Goal: Task Accomplishment & Management: Complete application form

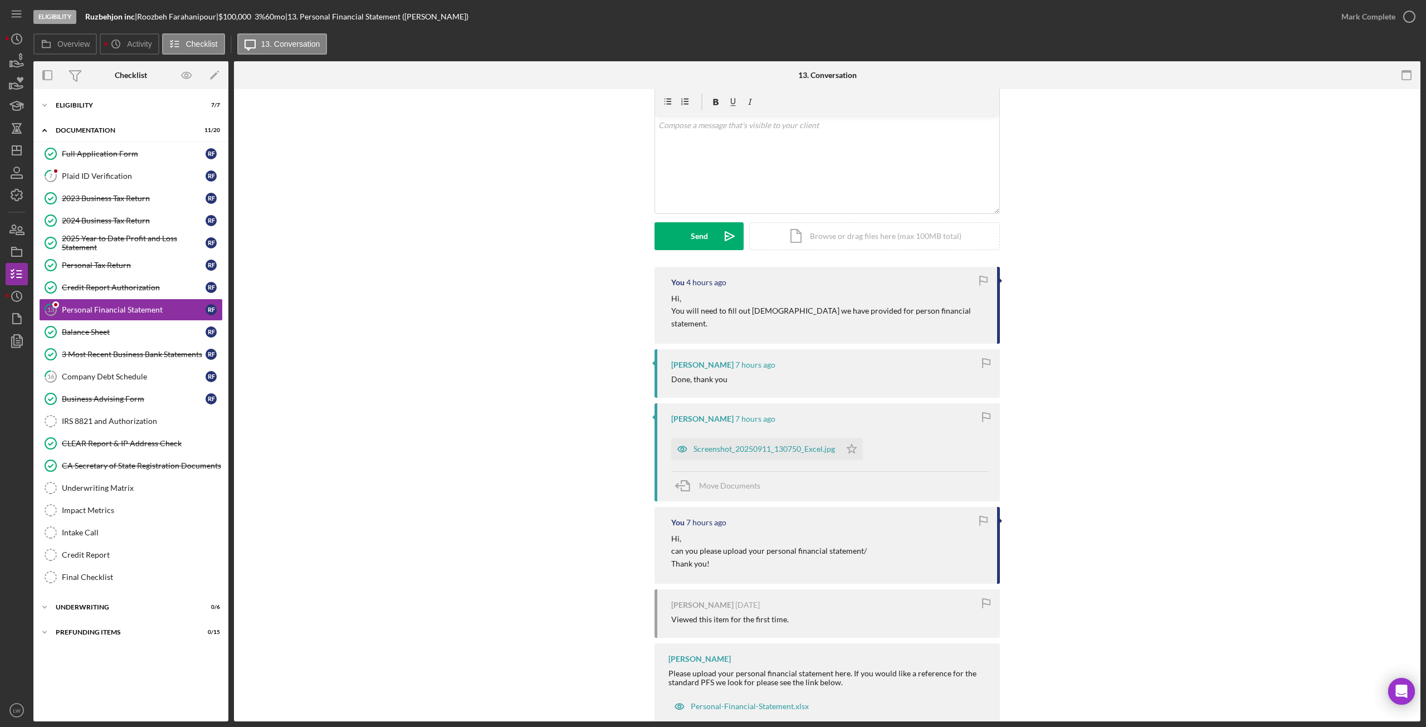
scroll to position [58, 0]
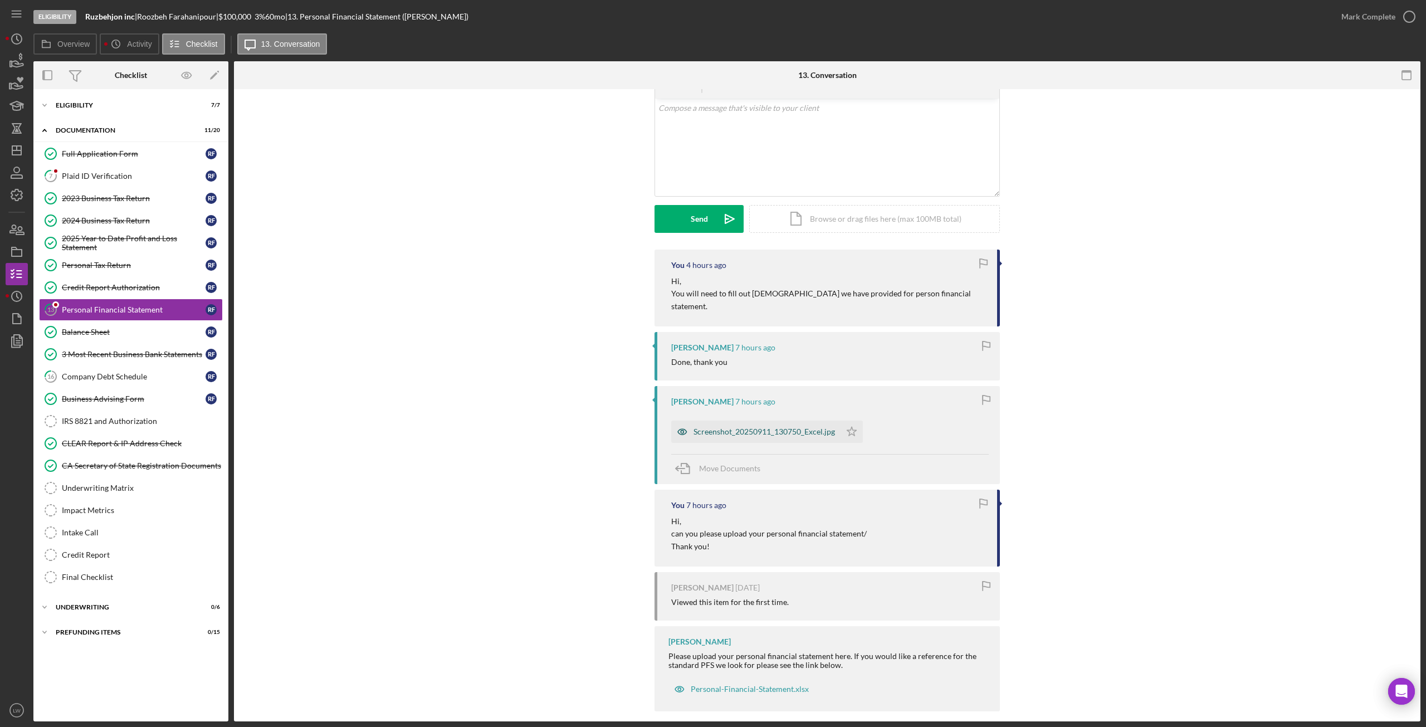
click at [743, 406] on div "Screenshot_20250911_130750_Excel.jpg" at bounding box center [763, 431] width 141 height 9
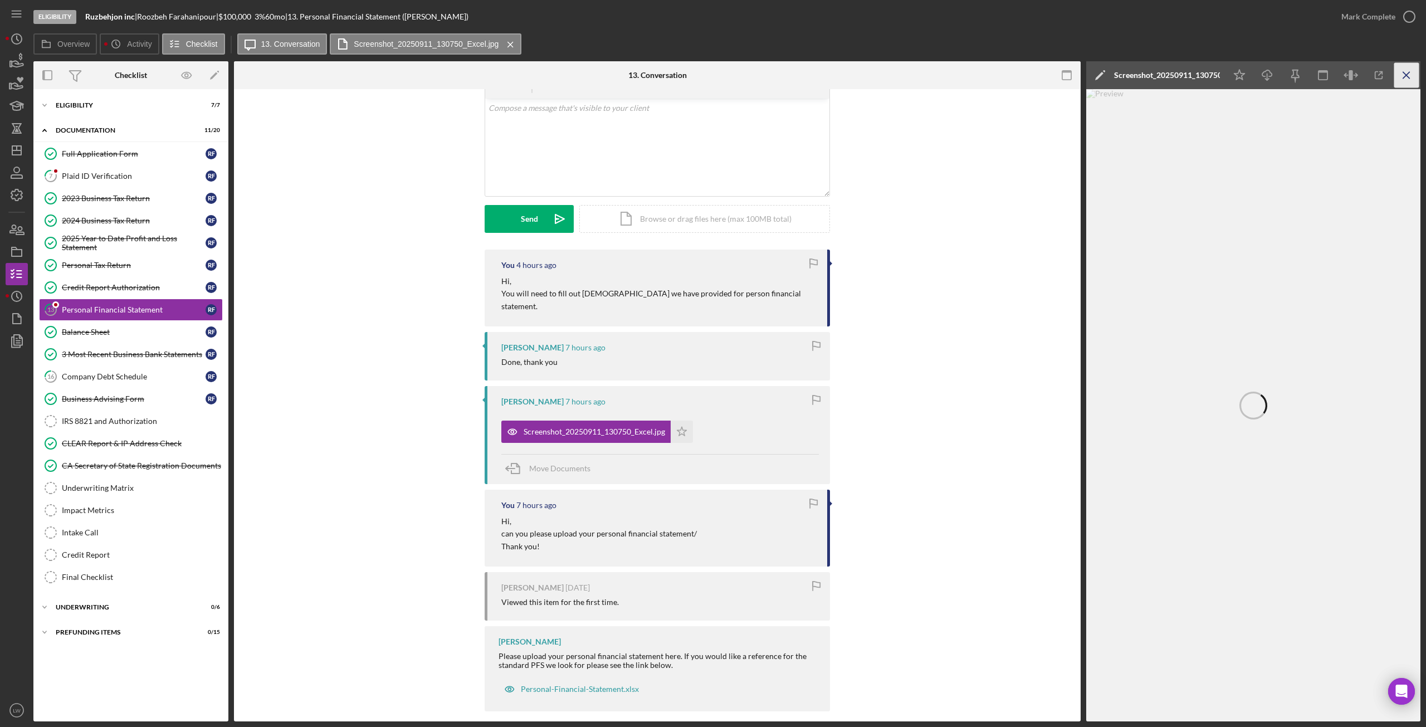
click at [855, 79] on icon "Icon/Menu Close" at bounding box center [1406, 75] width 25 height 25
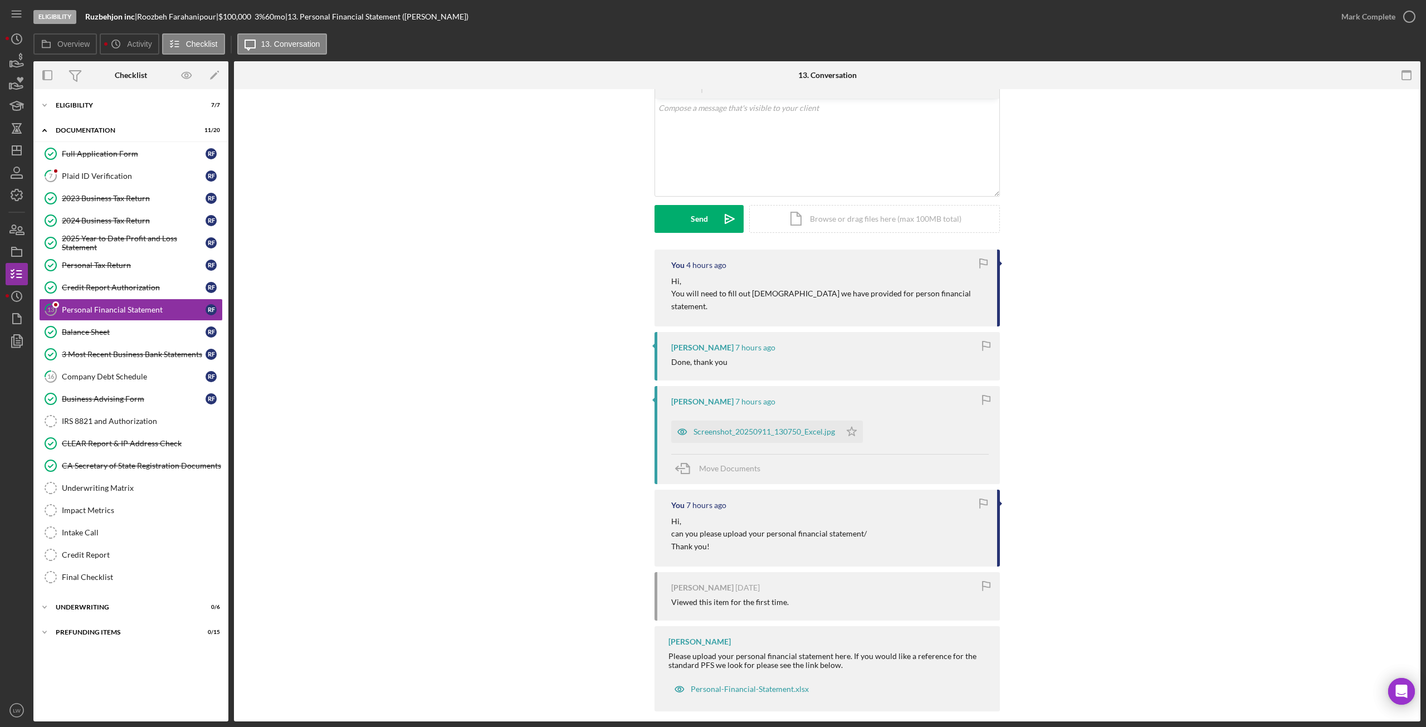
scroll to position [0, 0]
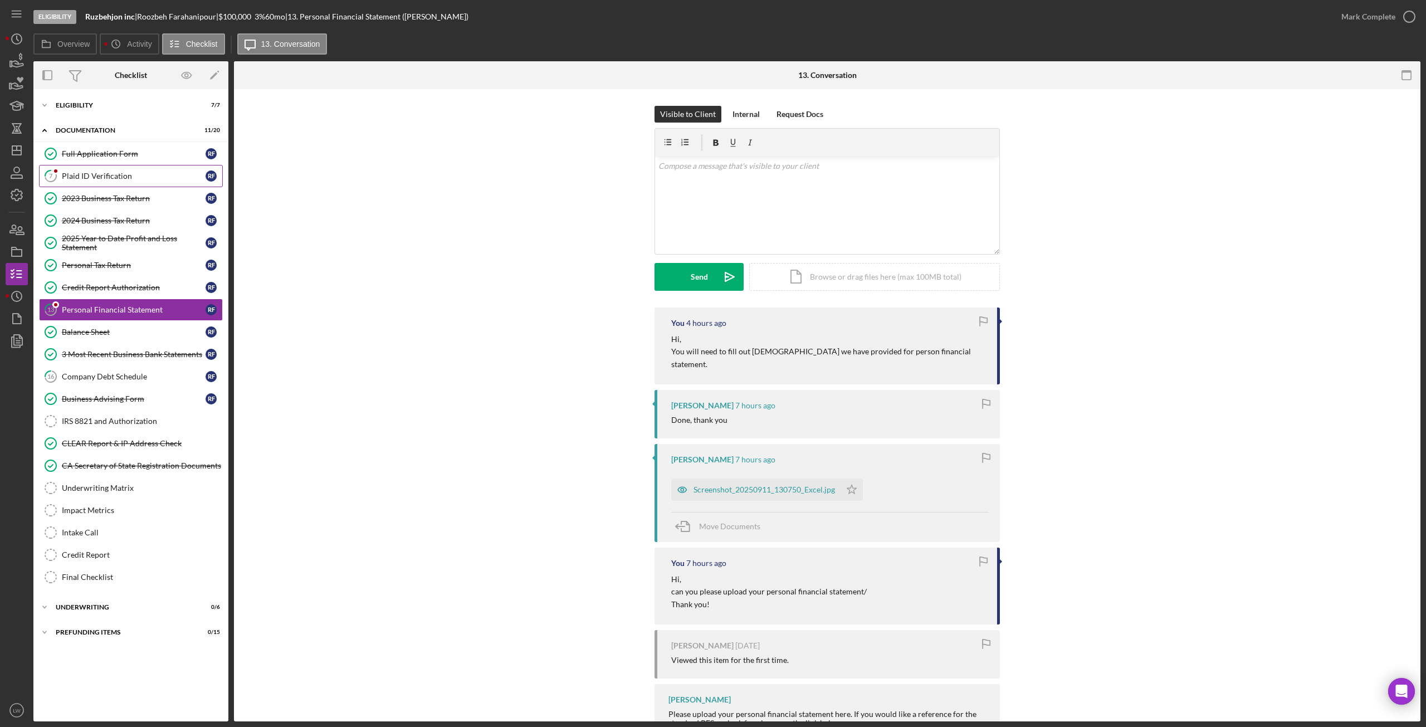
click at [112, 168] on link "7 Plaid ID Verification R F" at bounding box center [131, 176] width 184 height 22
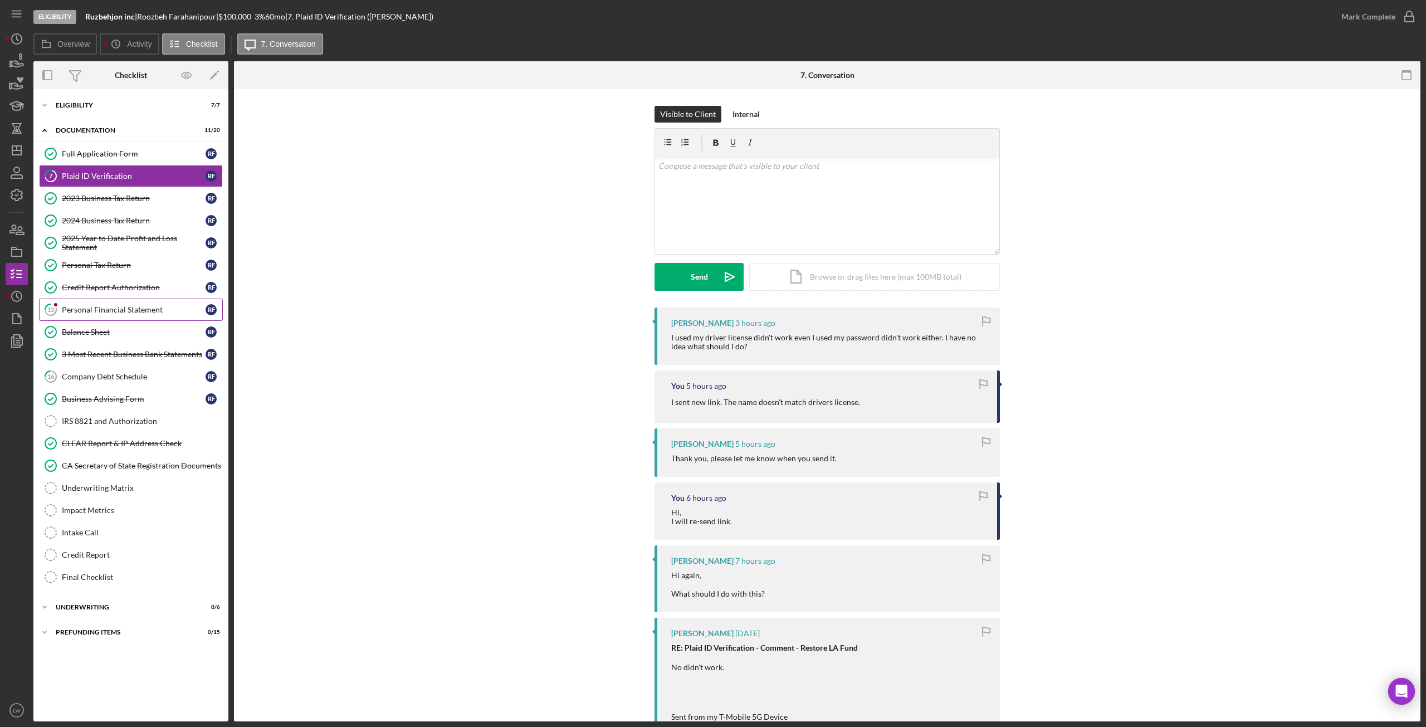
click at [128, 305] on div "Personal Financial Statement" at bounding box center [134, 309] width 144 height 9
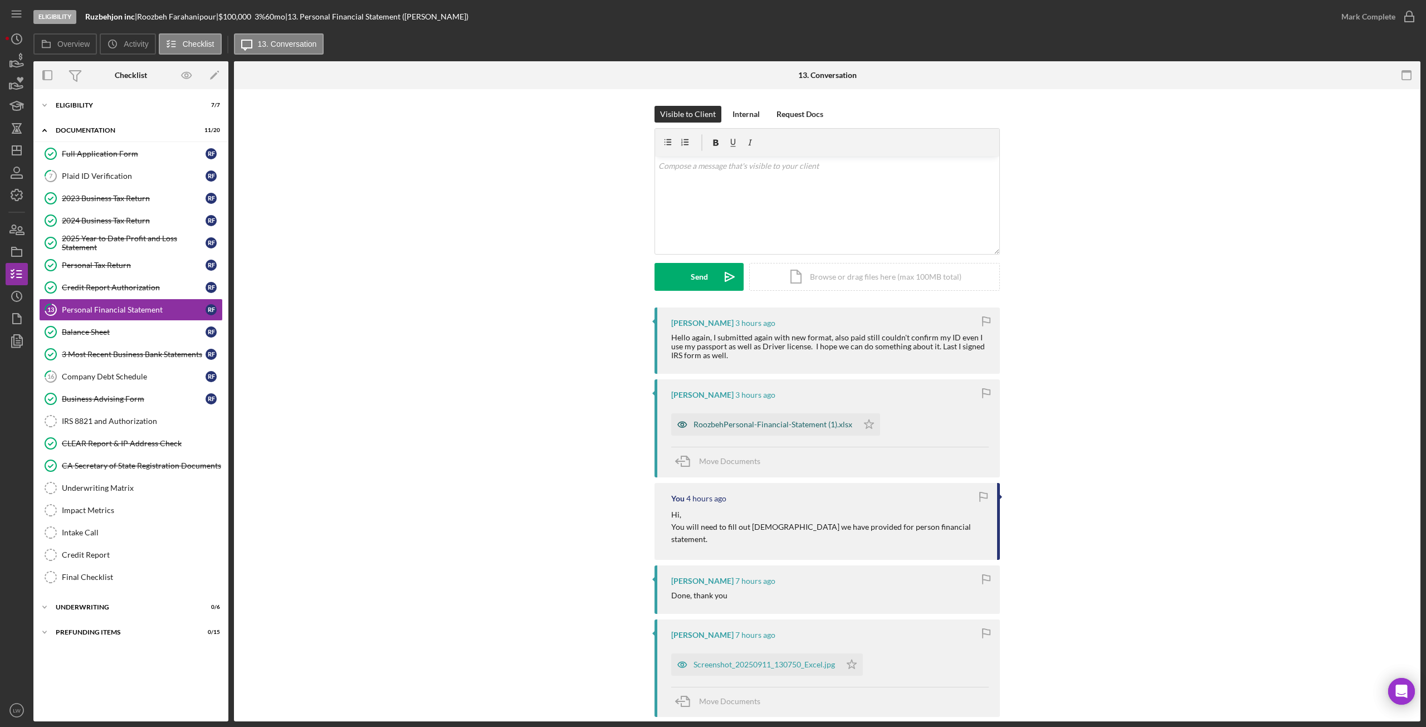
click at [806, 406] on div "RoozbehPersonal-Financial-Statement (1).xlsx" at bounding box center [772, 424] width 159 height 9
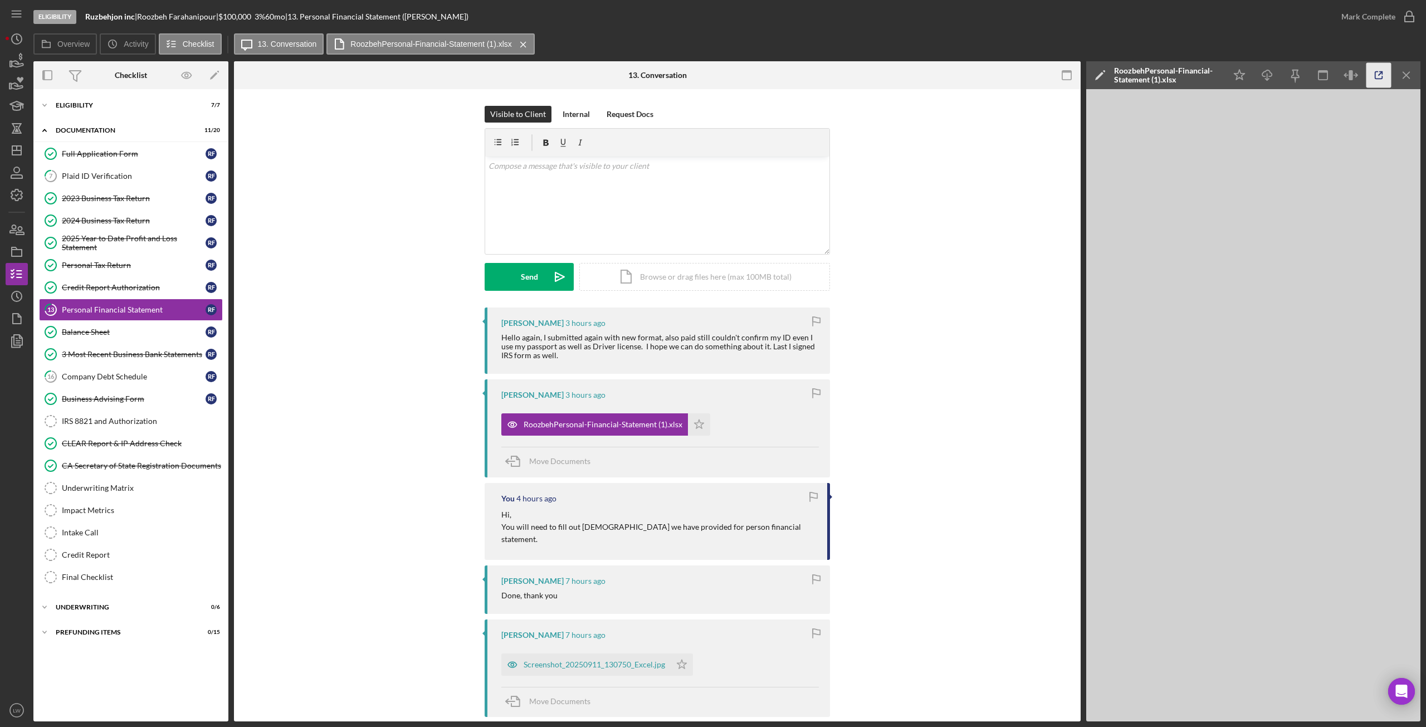
click at [855, 69] on icon "button" at bounding box center [1378, 75] width 25 height 25
click at [697, 406] on icon "Icon/Star" at bounding box center [699, 424] width 22 height 22
click at [855, 74] on icon "Icon/Menu Close" at bounding box center [1406, 75] width 25 height 25
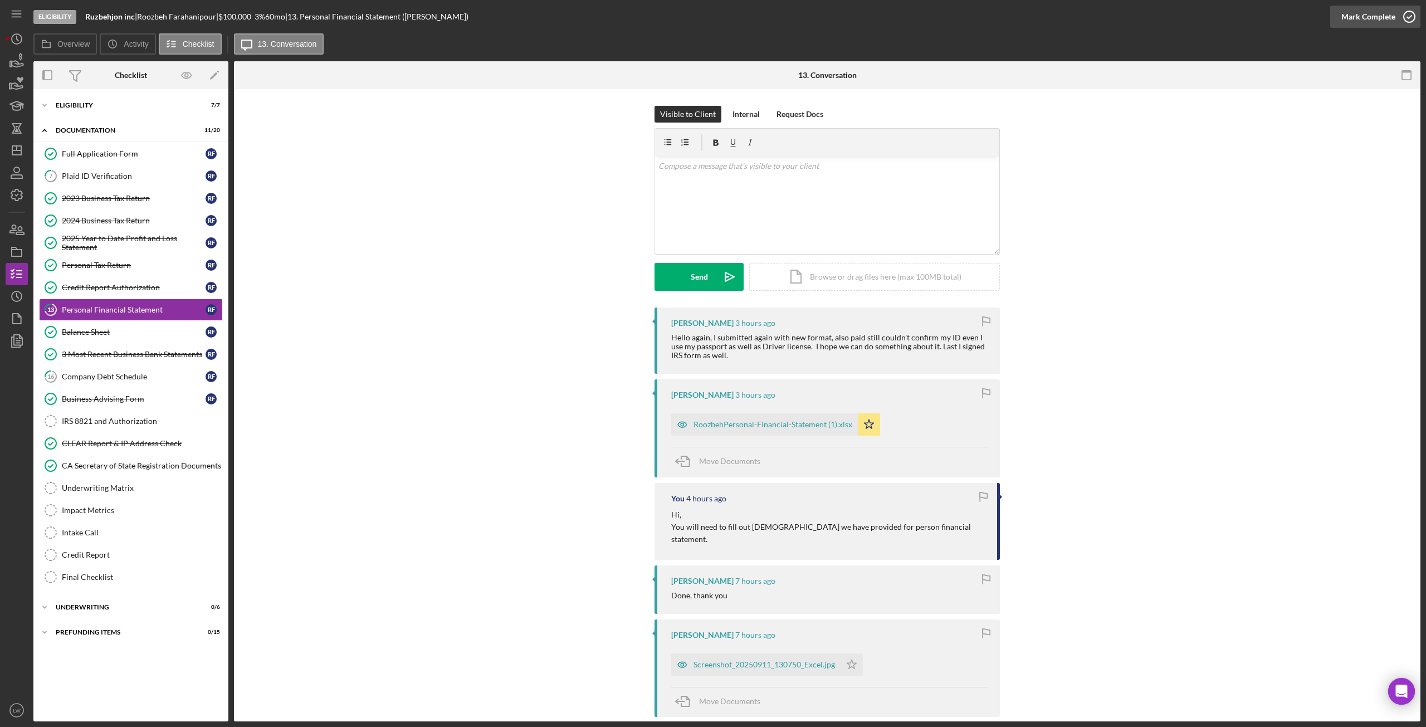
click at [855, 7] on div "Mark Complete" at bounding box center [1368, 17] width 54 height 22
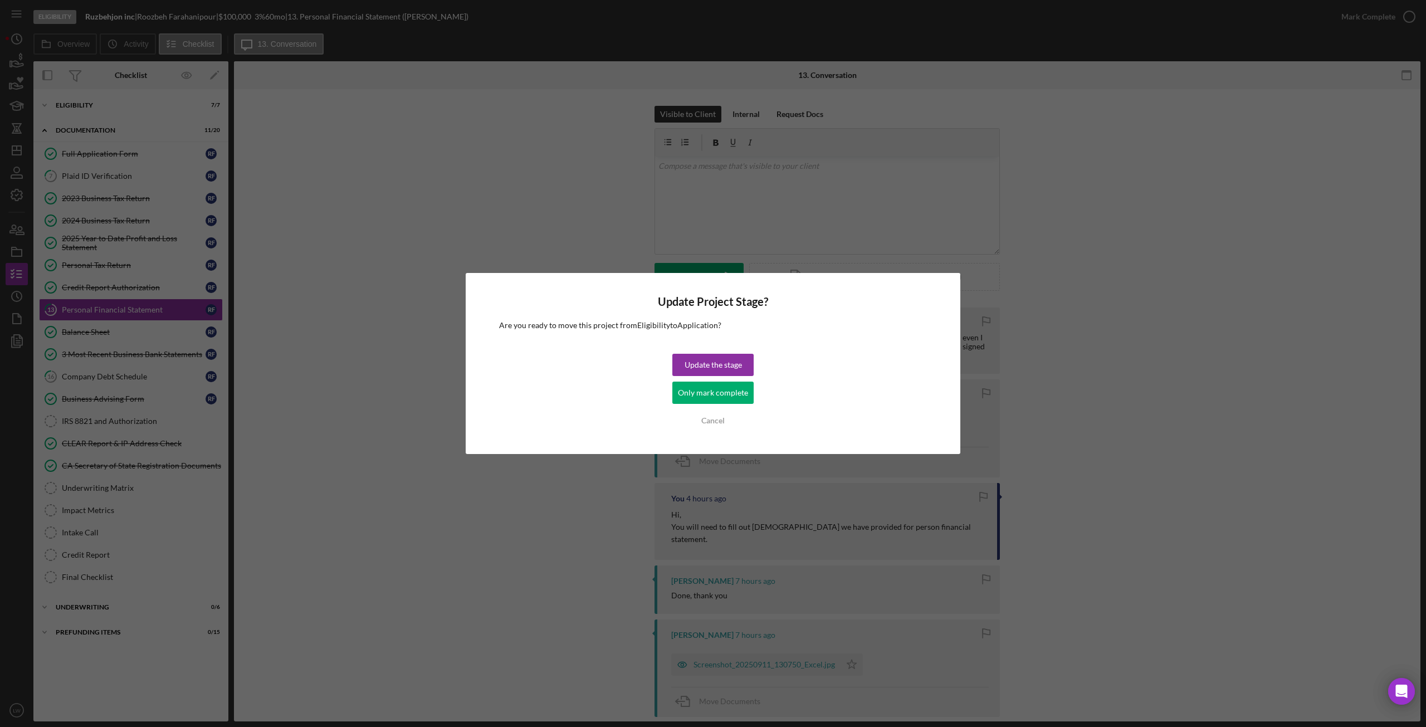
click at [690, 392] on div "Only mark complete" at bounding box center [713, 393] width 70 height 22
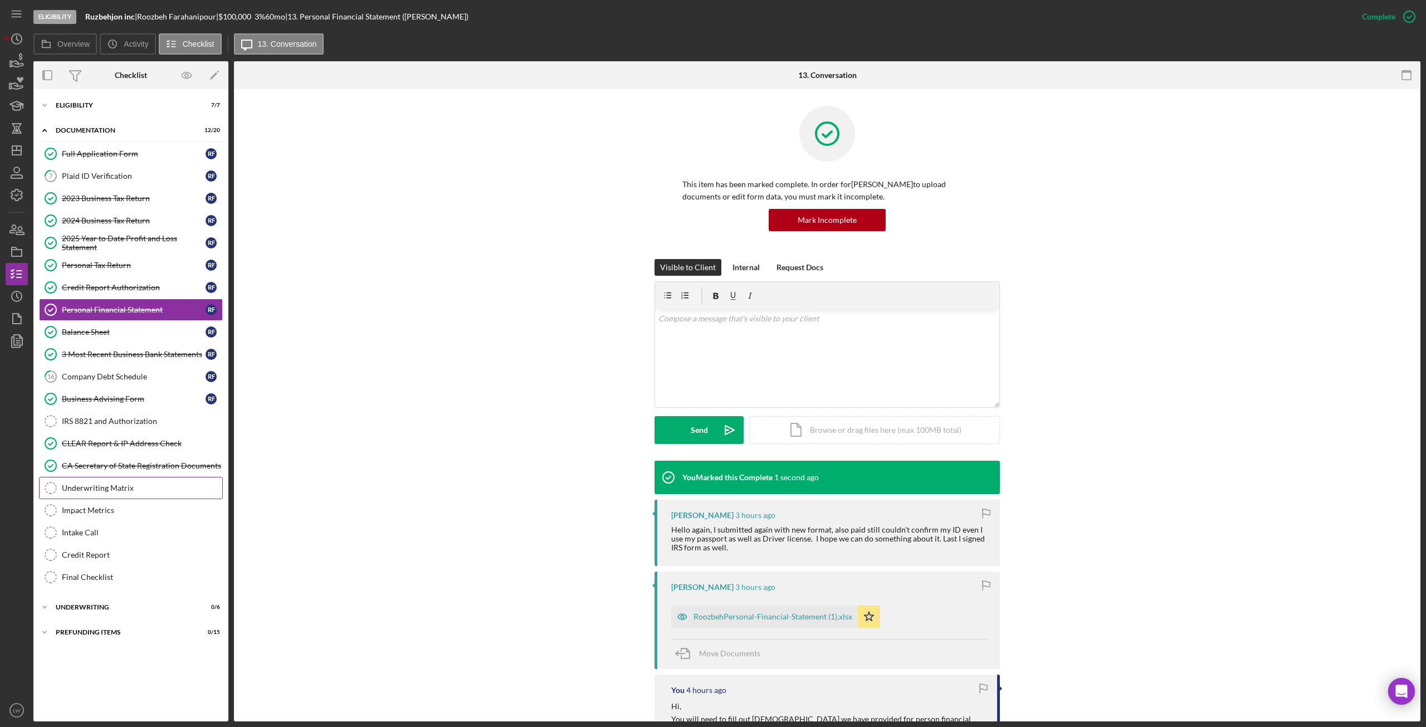
click at [116, 406] on div "Underwriting Matrix" at bounding box center [142, 487] width 160 height 9
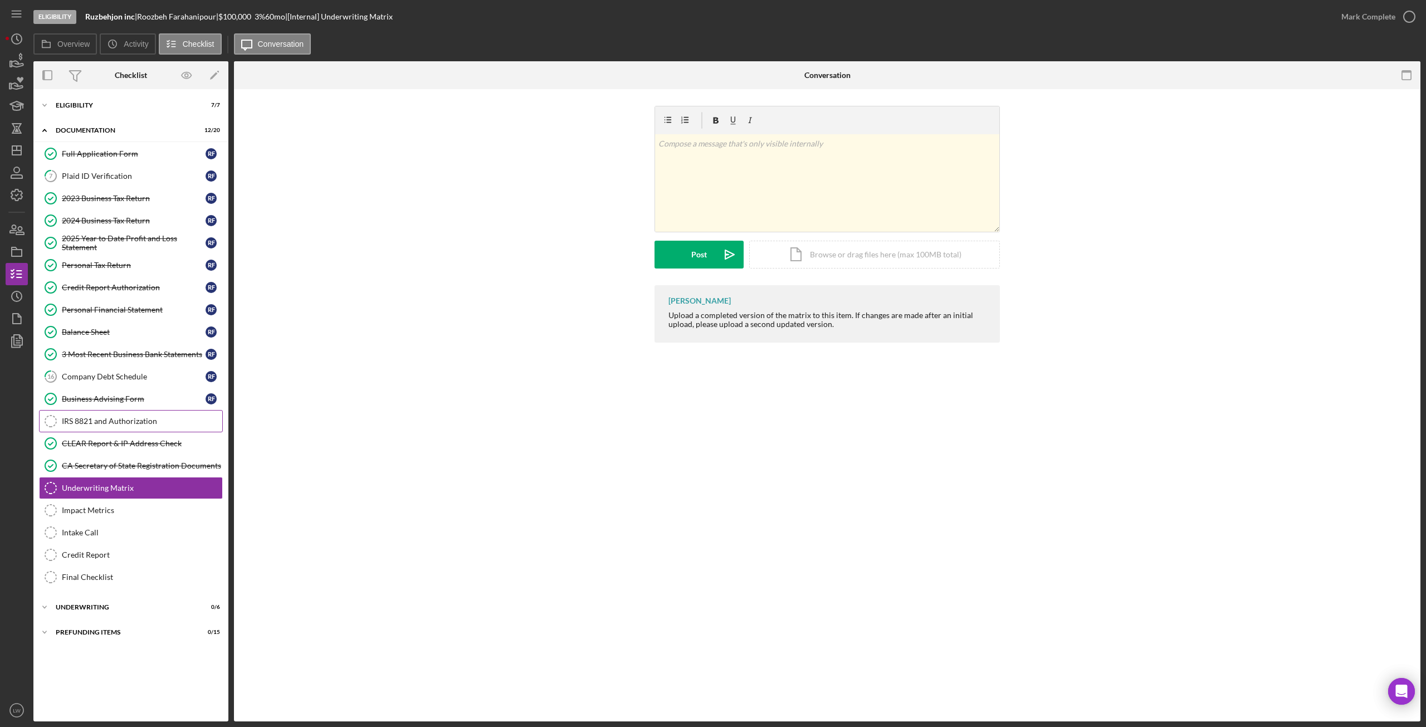
click at [108, 406] on link "IRS 8821 and Authorization IRS 8821 and Authorization" at bounding box center [131, 421] width 184 height 22
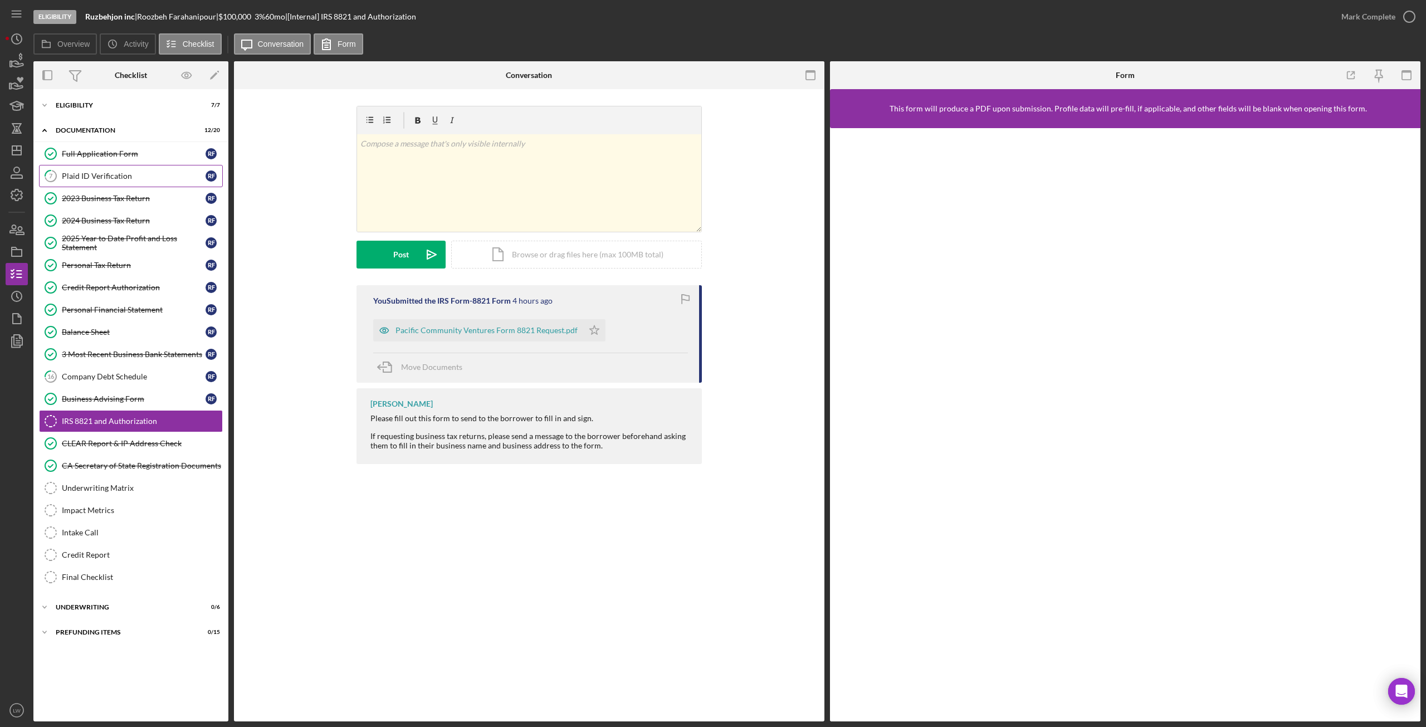
click at [105, 173] on div "Plaid ID Verification" at bounding box center [134, 176] width 144 height 9
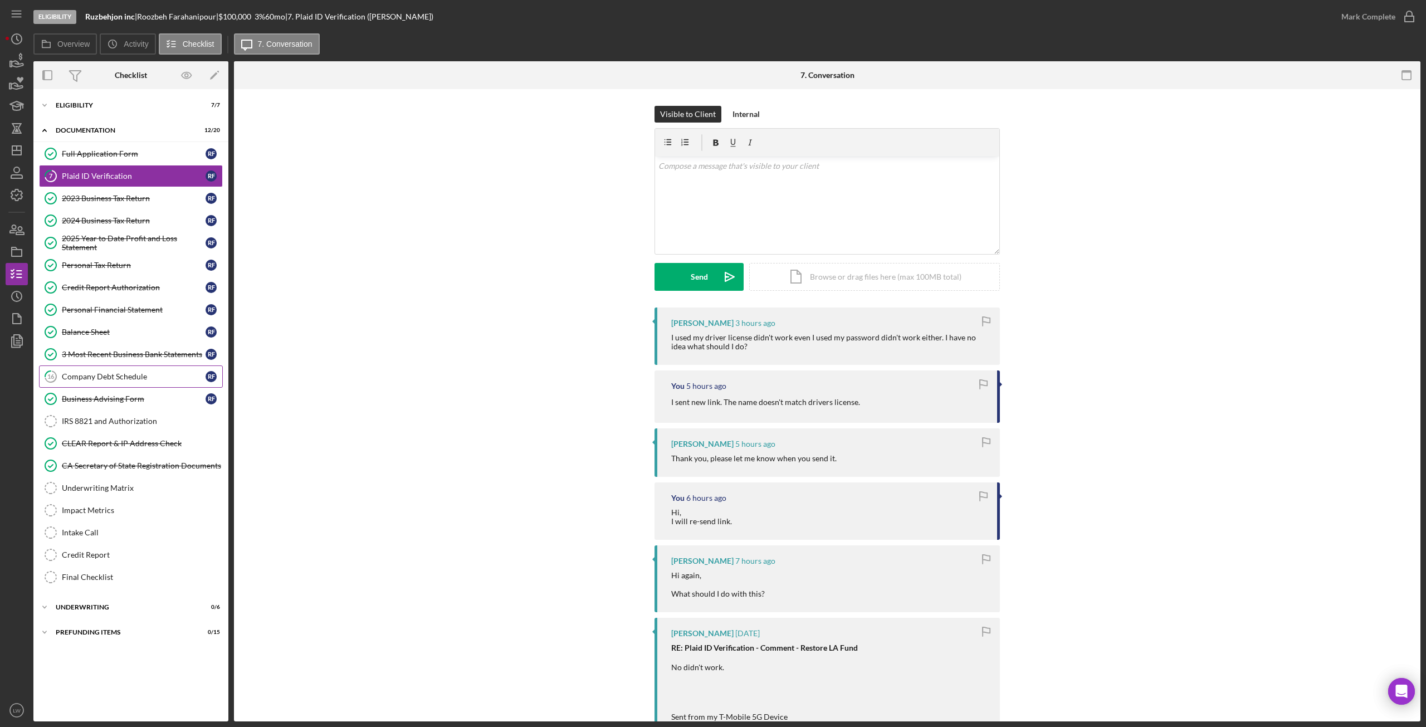
click at [110, 367] on link "16 Company Debt Schedule R F" at bounding box center [131, 376] width 184 height 22
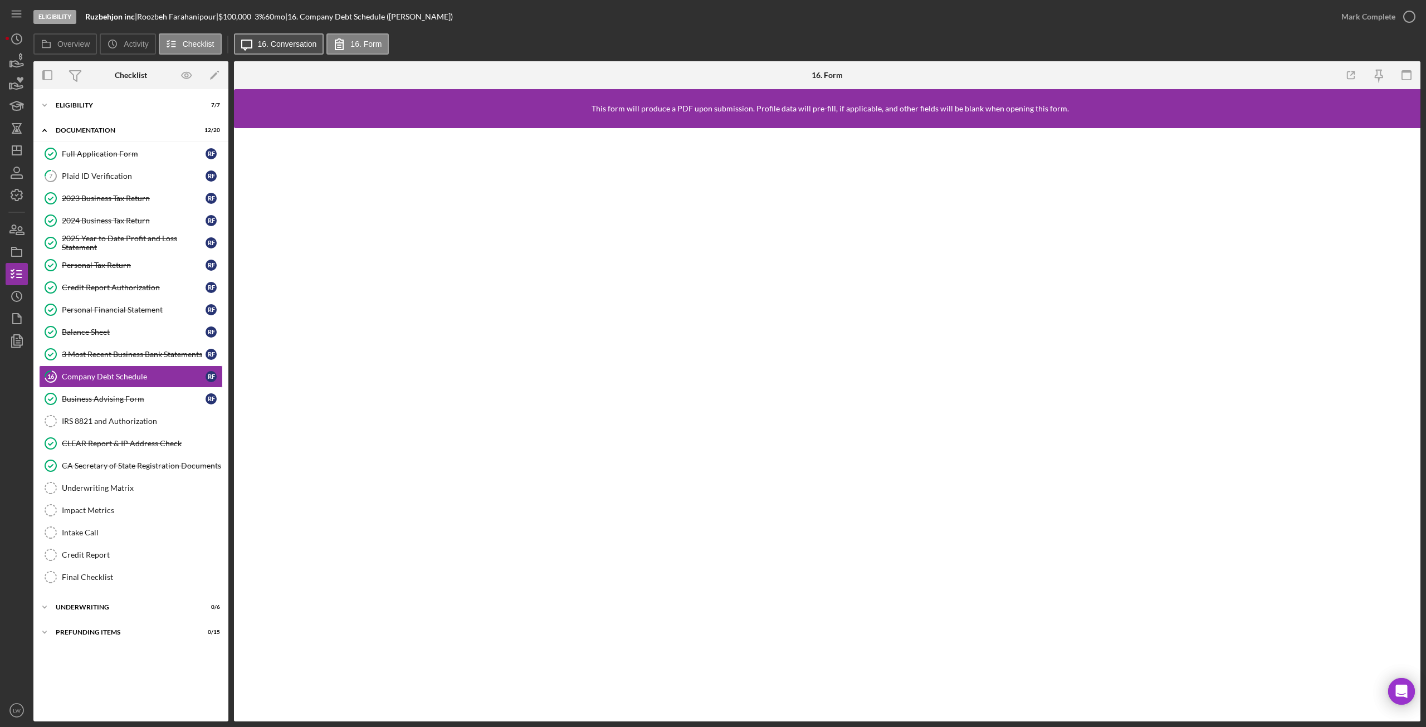
click at [277, 43] on label "16. Conversation" at bounding box center [287, 44] width 59 height 9
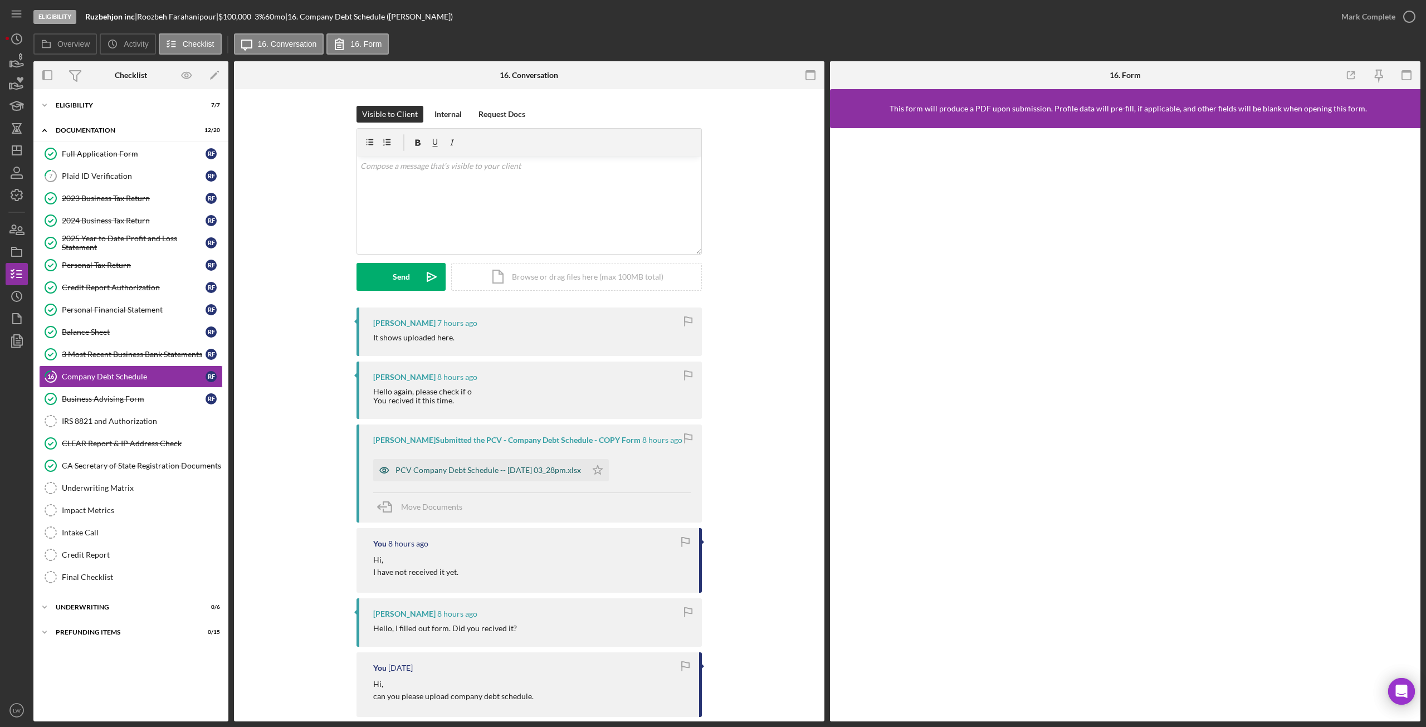
click at [517, 406] on div "PCV Company Debt Schedule -- [DATE] 03_28pm.xlsx" at bounding box center [487, 470] width 185 height 9
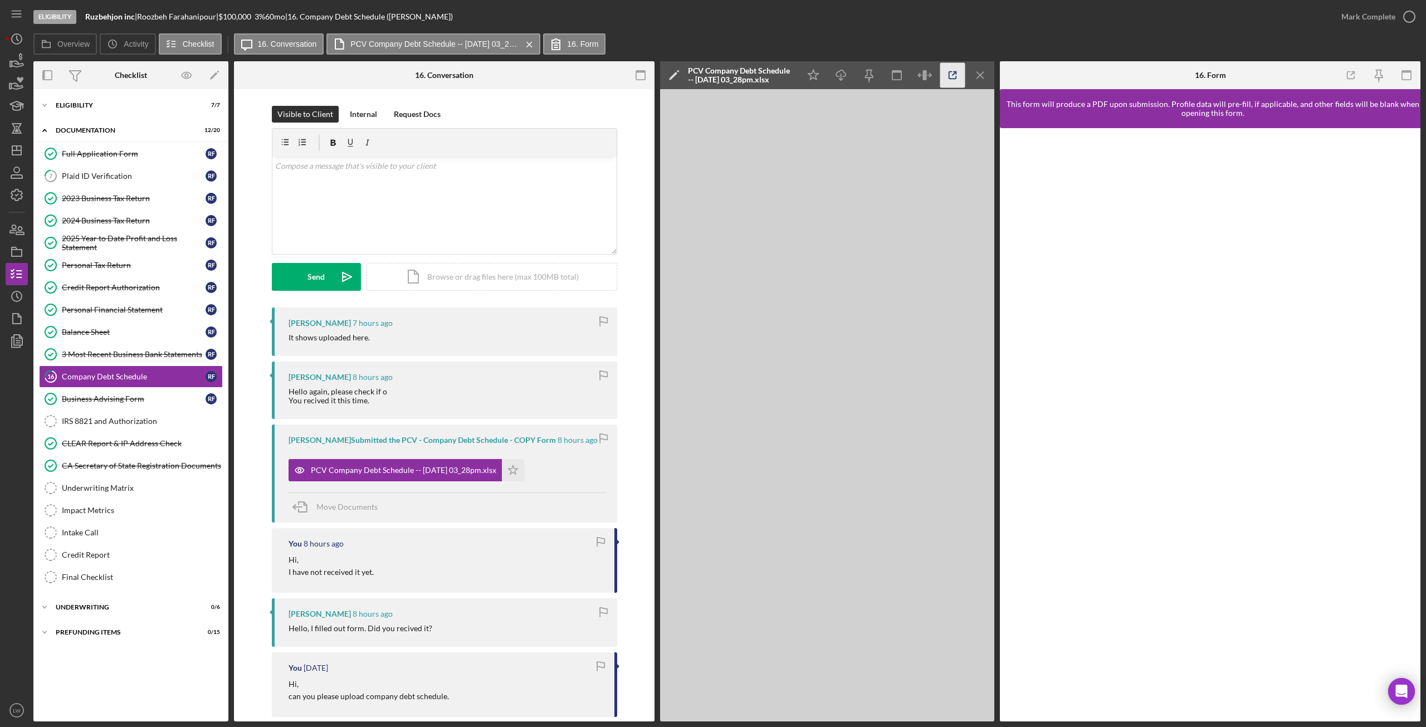
click at [855, 73] on line "button" at bounding box center [953, 73] width 3 height 3
click at [11, 64] on polygon "button" at bounding box center [11, 64] width 2 height 6
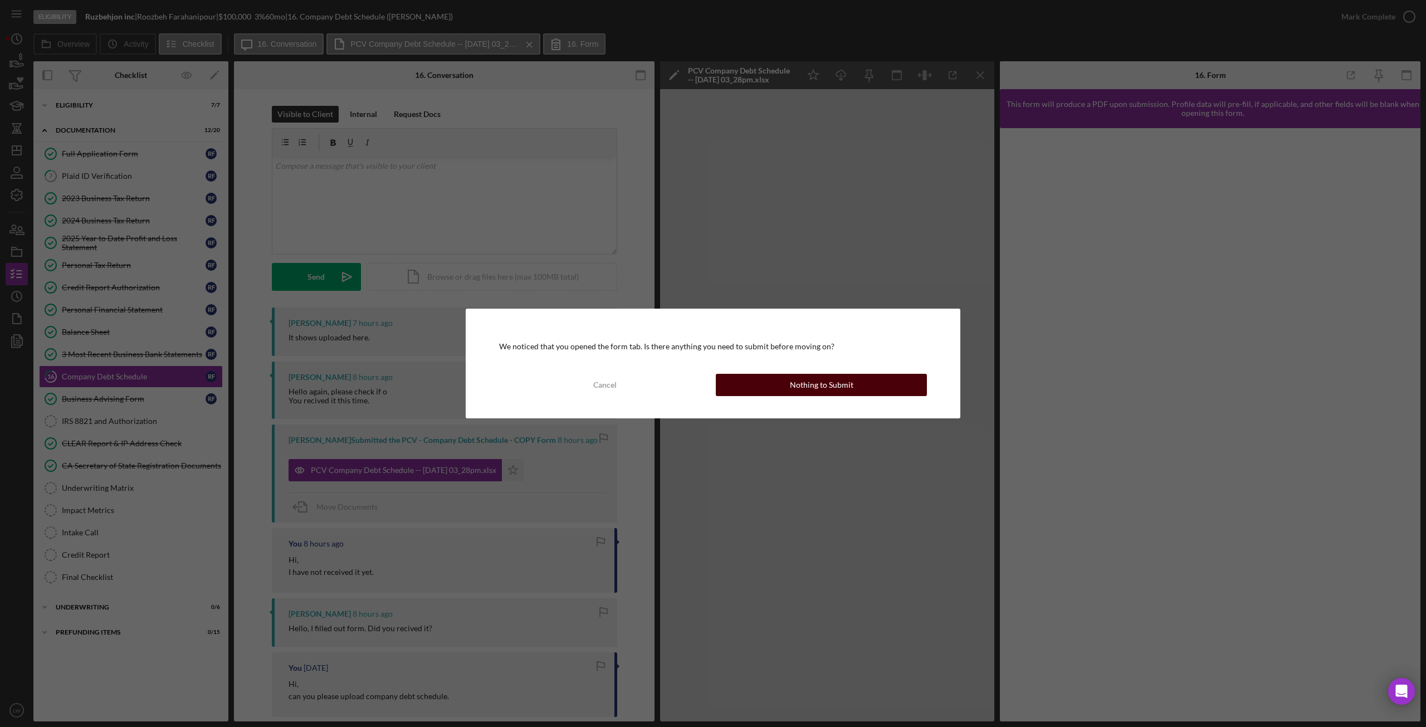
click at [763, 384] on button "Nothing to Submit" at bounding box center [821, 385] width 211 height 22
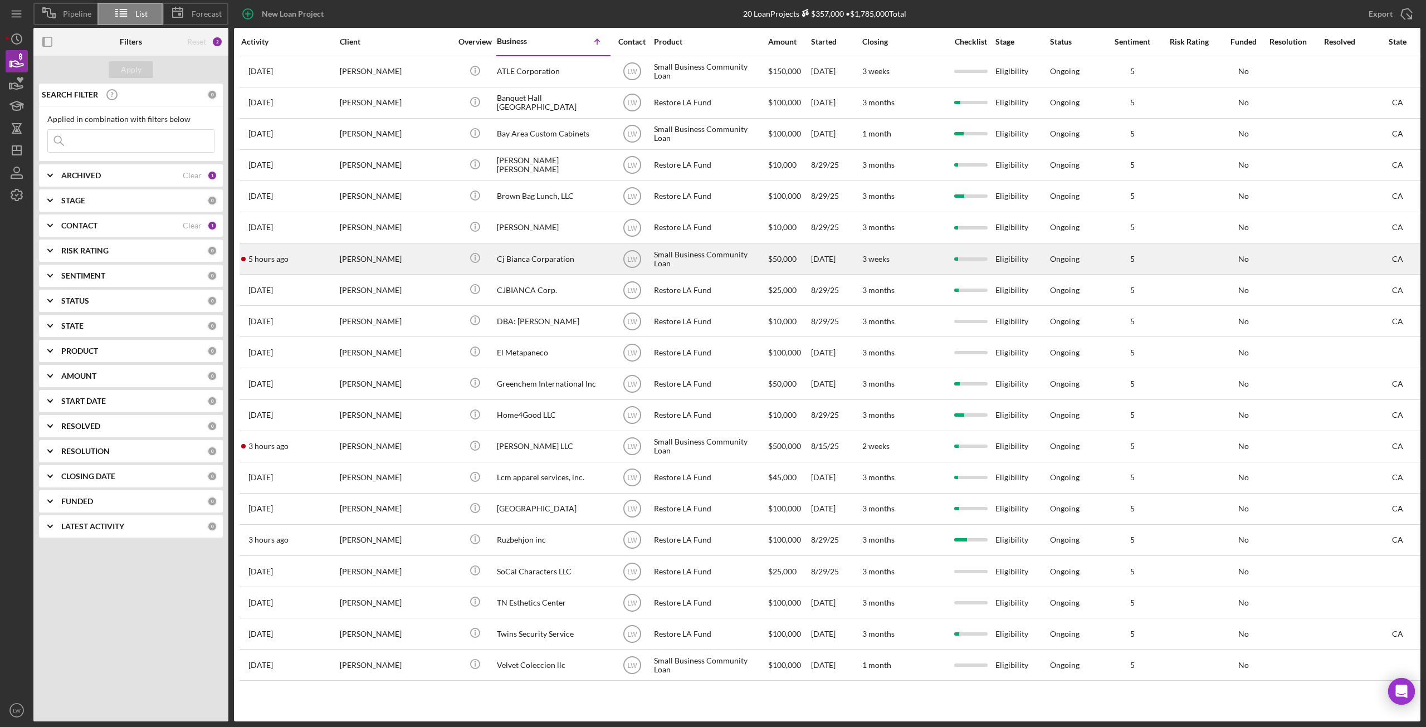
click at [385, 262] on div "Cesar Lopez" at bounding box center [395, 259] width 111 height 30
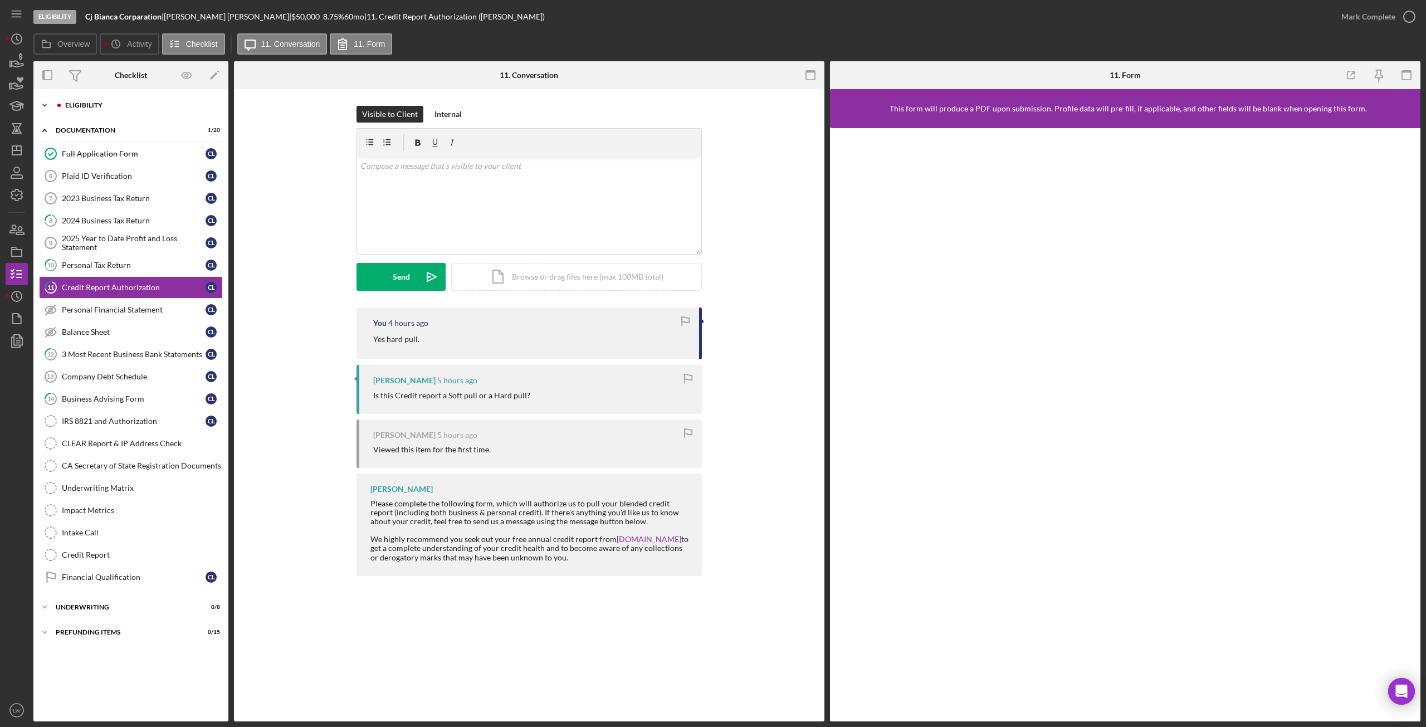
click at [62, 104] on div "Eligibility" at bounding box center [138, 105] width 164 height 7
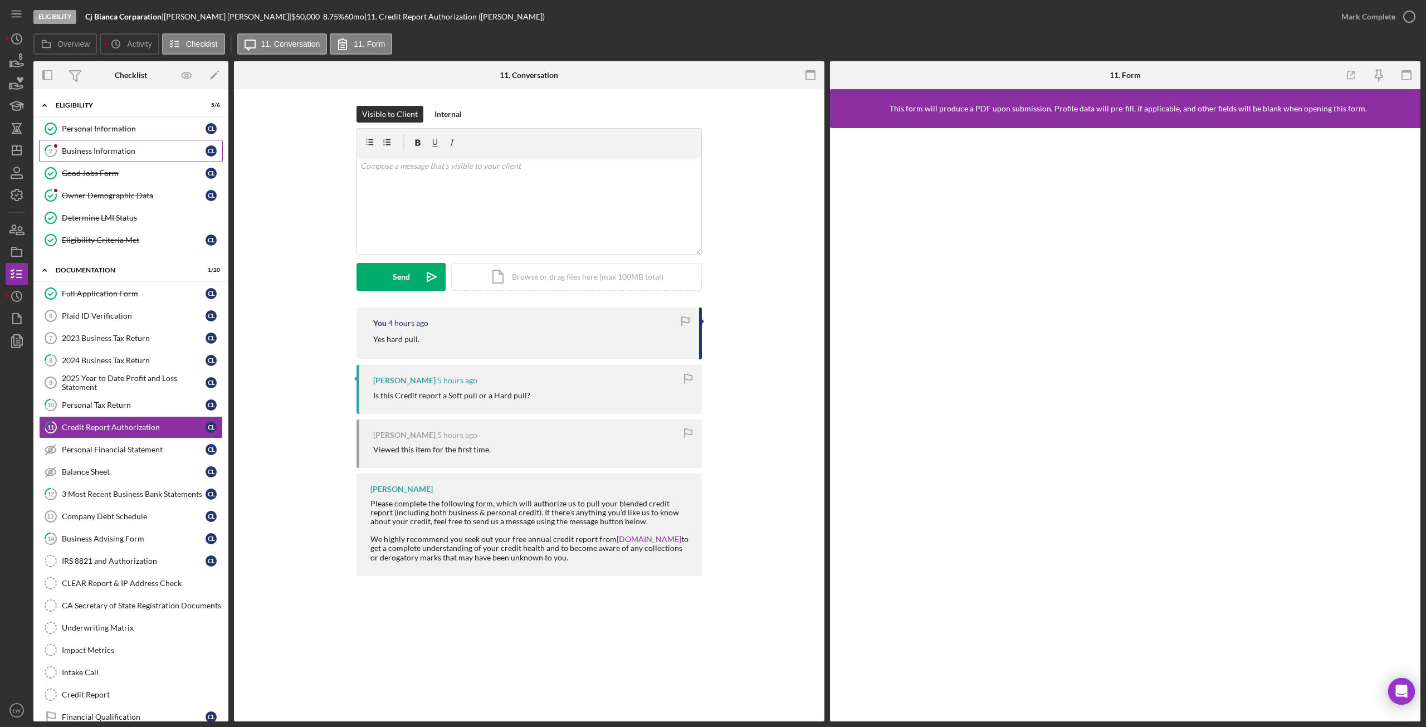
click at [103, 154] on div "Business Information" at bounding box center [134, 150] width 144 height 9
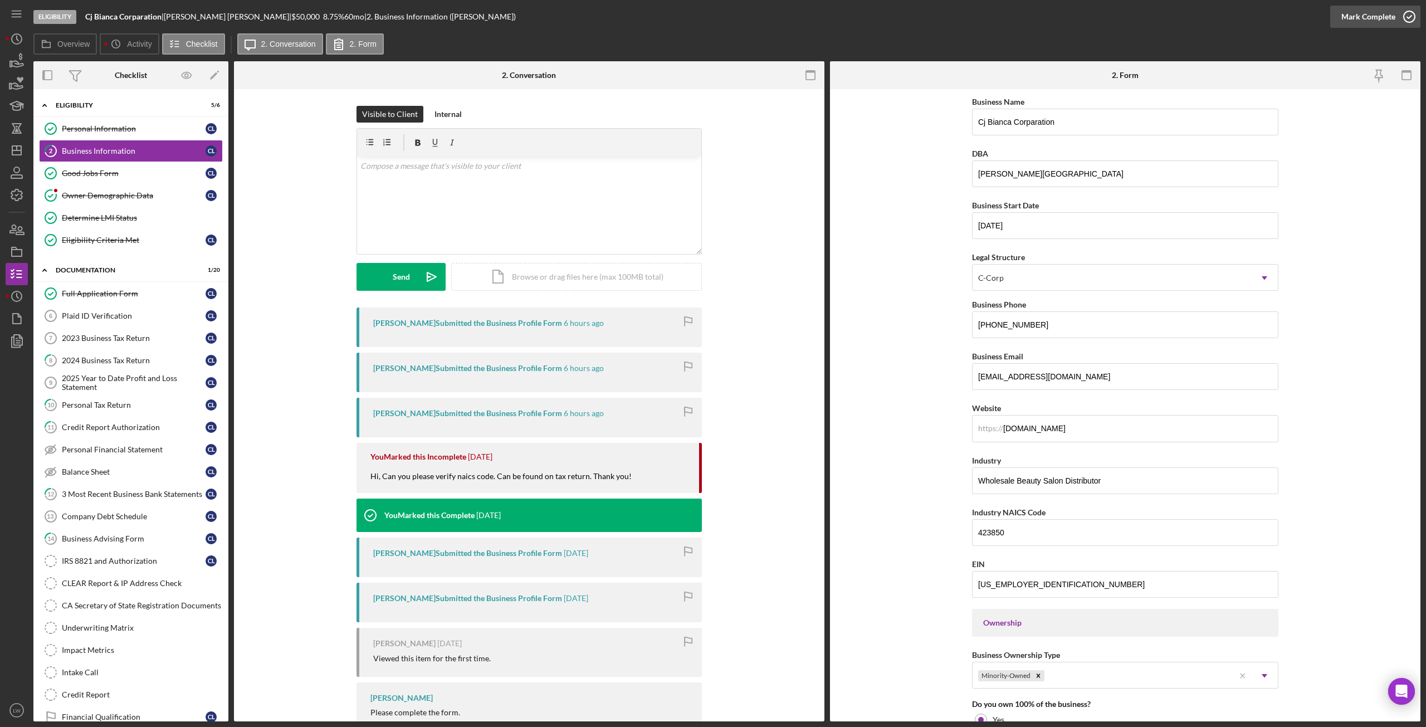
click at [855, 11] on div "Mark Complete" at bounding box center [1368, 17] width 54 height 22
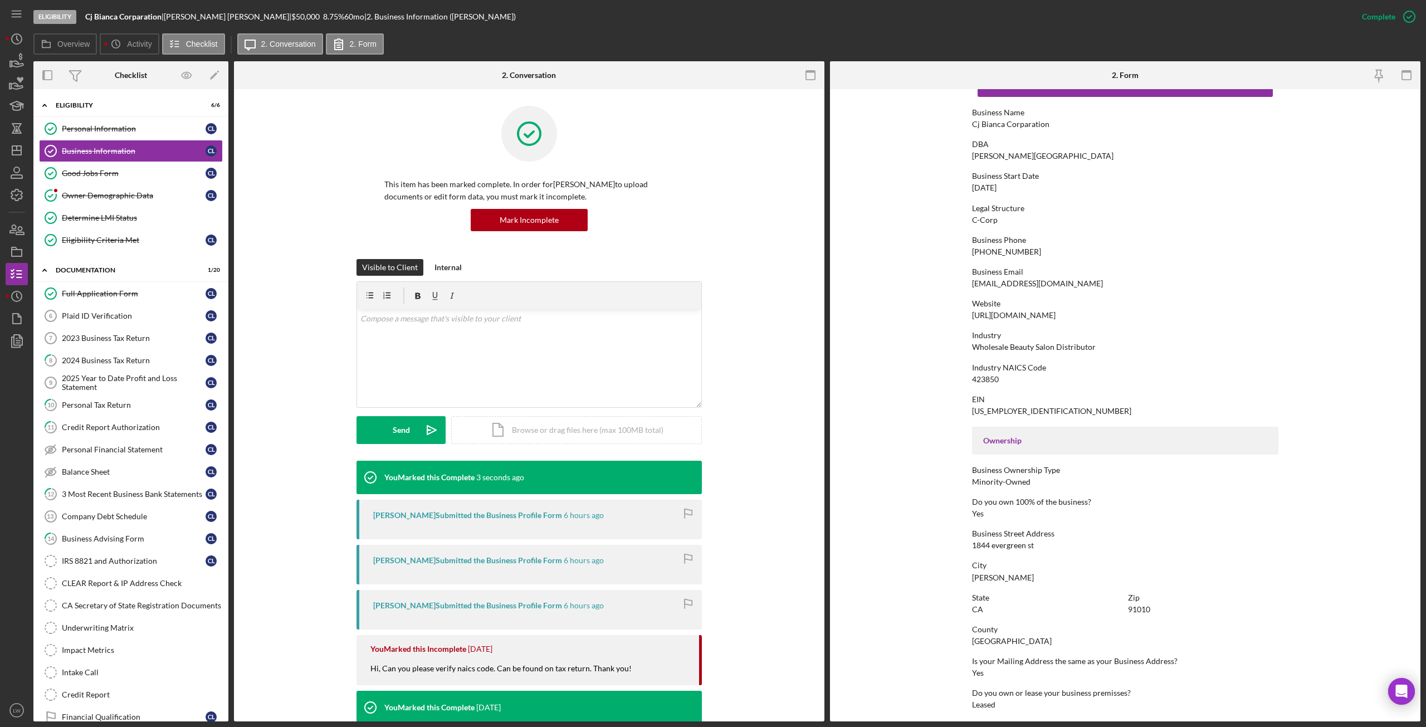
scroll to position [56, 0]
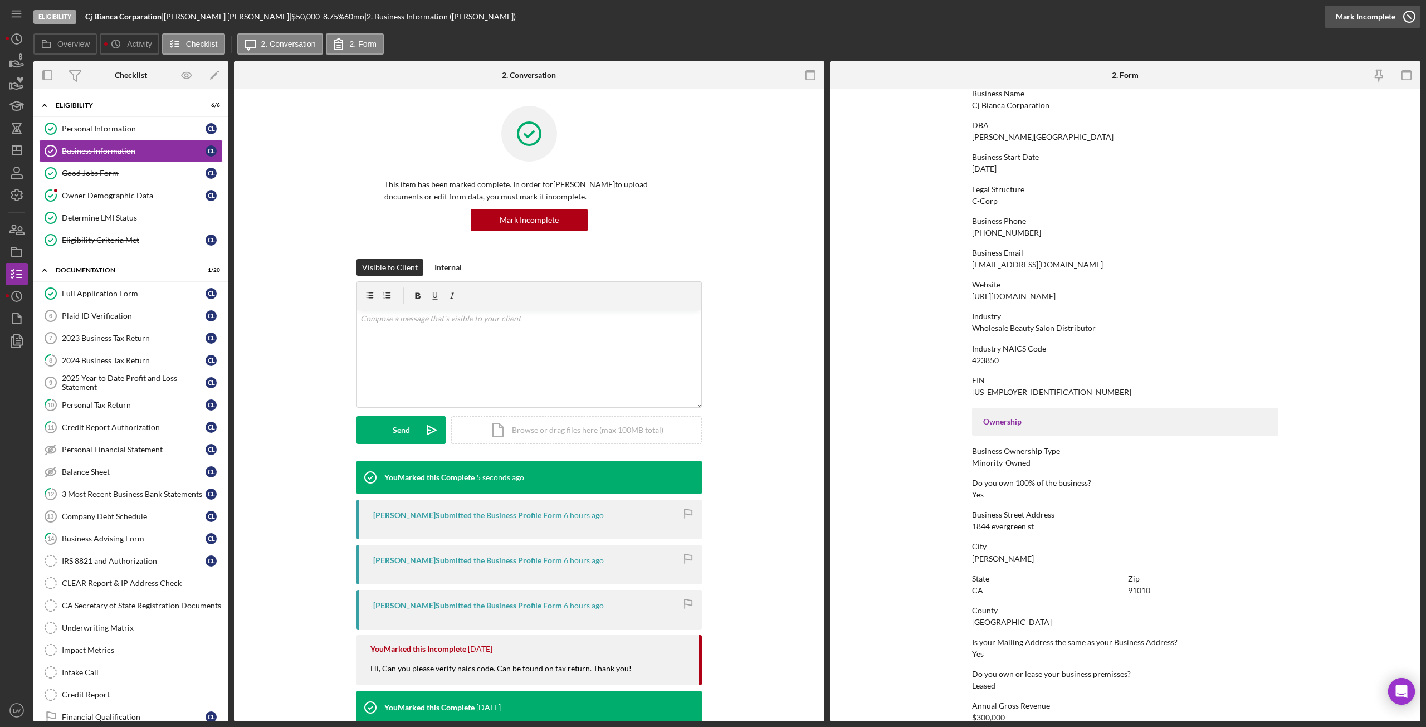
click at [855, 14] on div "Mark Incomplete" at bounding box center [1366, 17] width 60 height 22
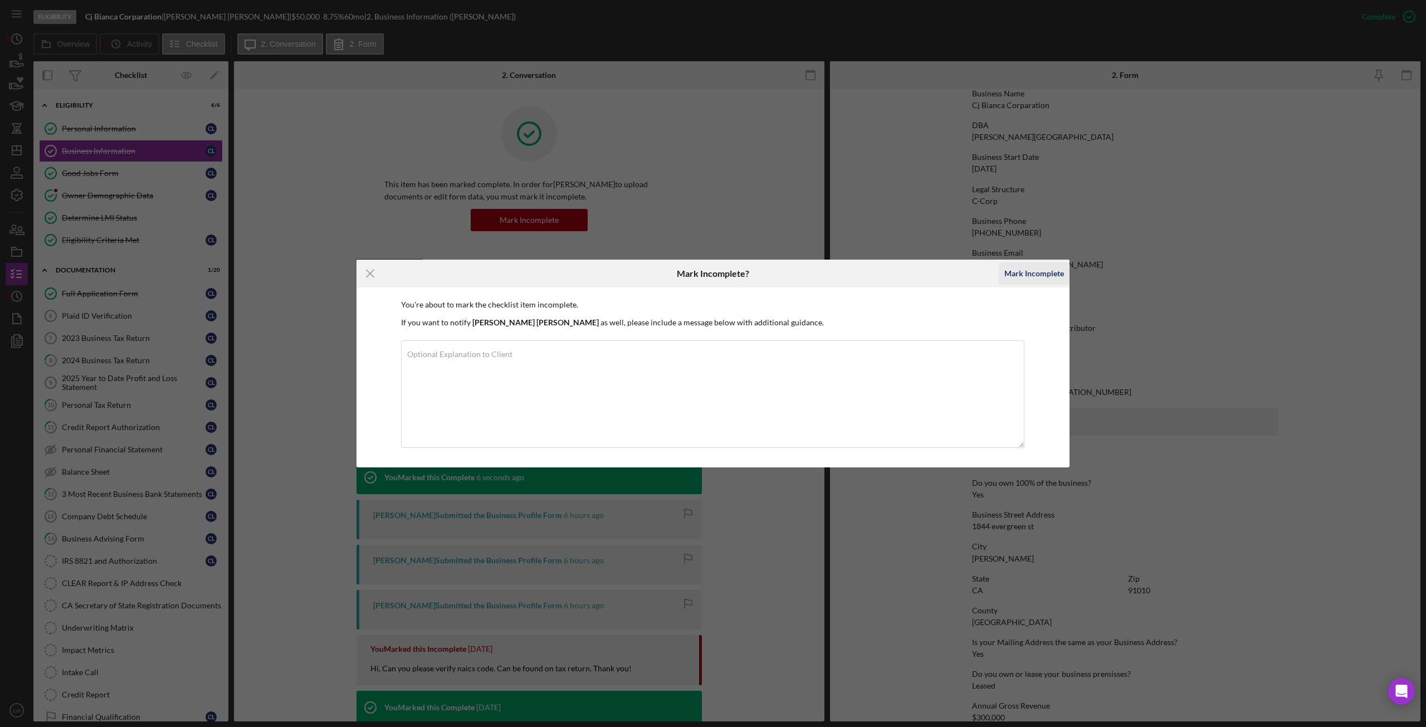
click at [855, 275] on div "Mark Incomplete" at bounding box center [1034, 273] width 60 height 22
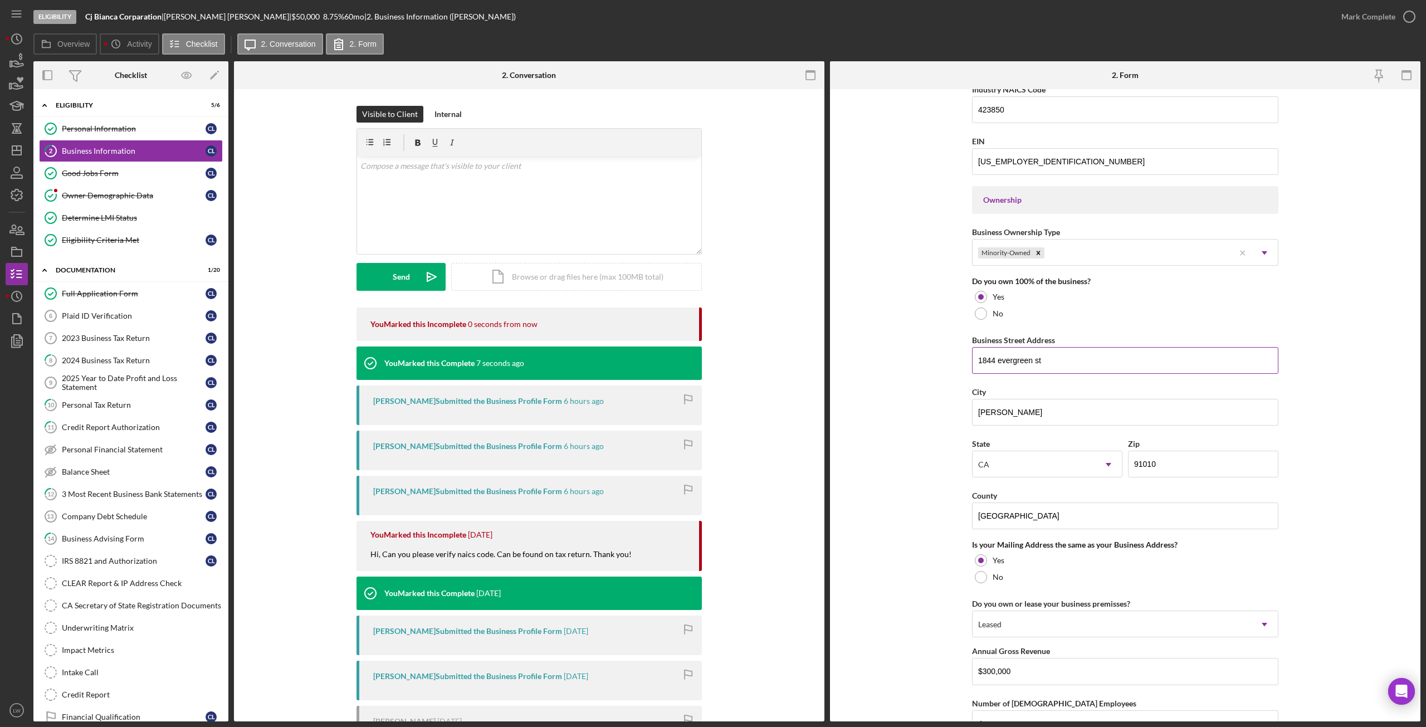
scroll to position [424, 0]
drag, startPoint x: 1166, startPoint y: 463, endPoint x: 1112, endPoint y: 470, distance: 53.8
click at [855, 406] on div "State CA Icon/Dropdown Arrow Zip 91010" at bounding box center [1125, 462] width 306 height 52
click at [855, 406] on input "USA" at bounding box center [1125, 514] width 306 height 27
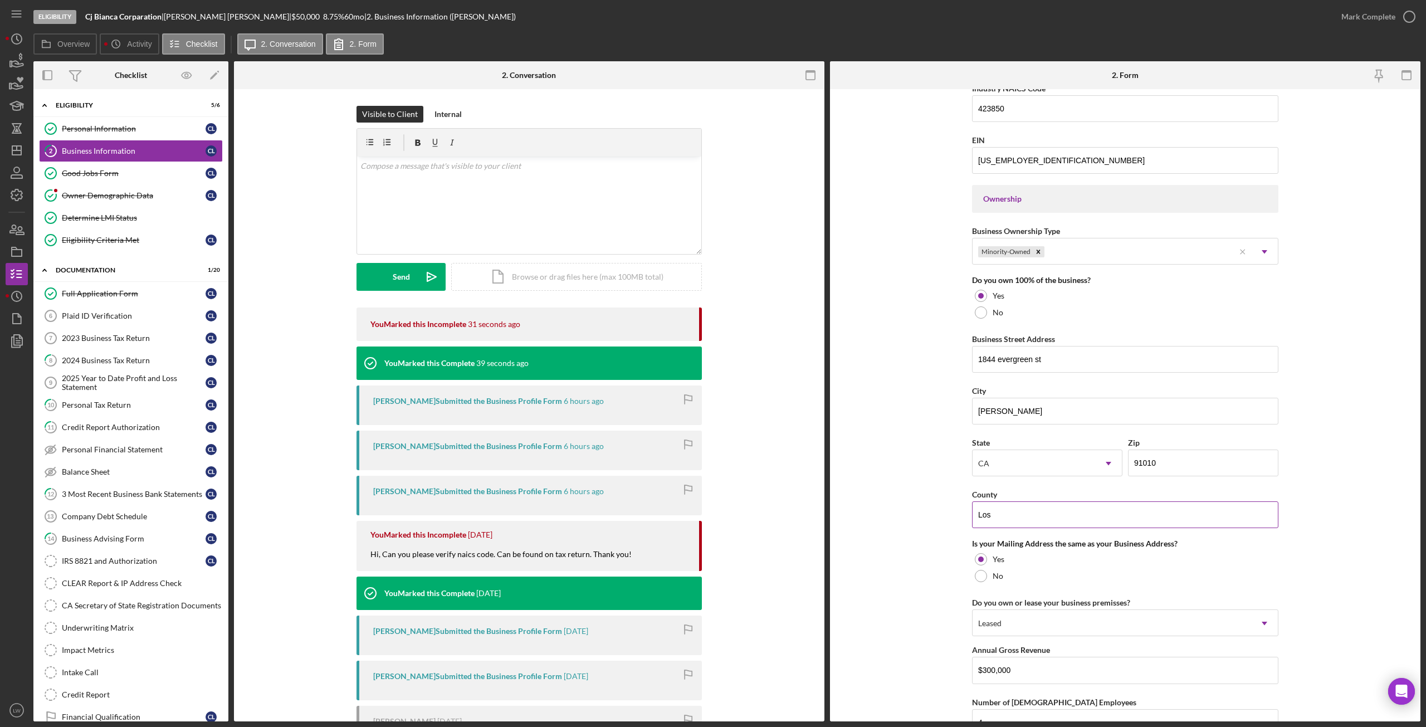
type input "Los Angeles"
click at [855, 18] on div "Mark Complete" at bounding box center [1368, 17] width 54 height 22
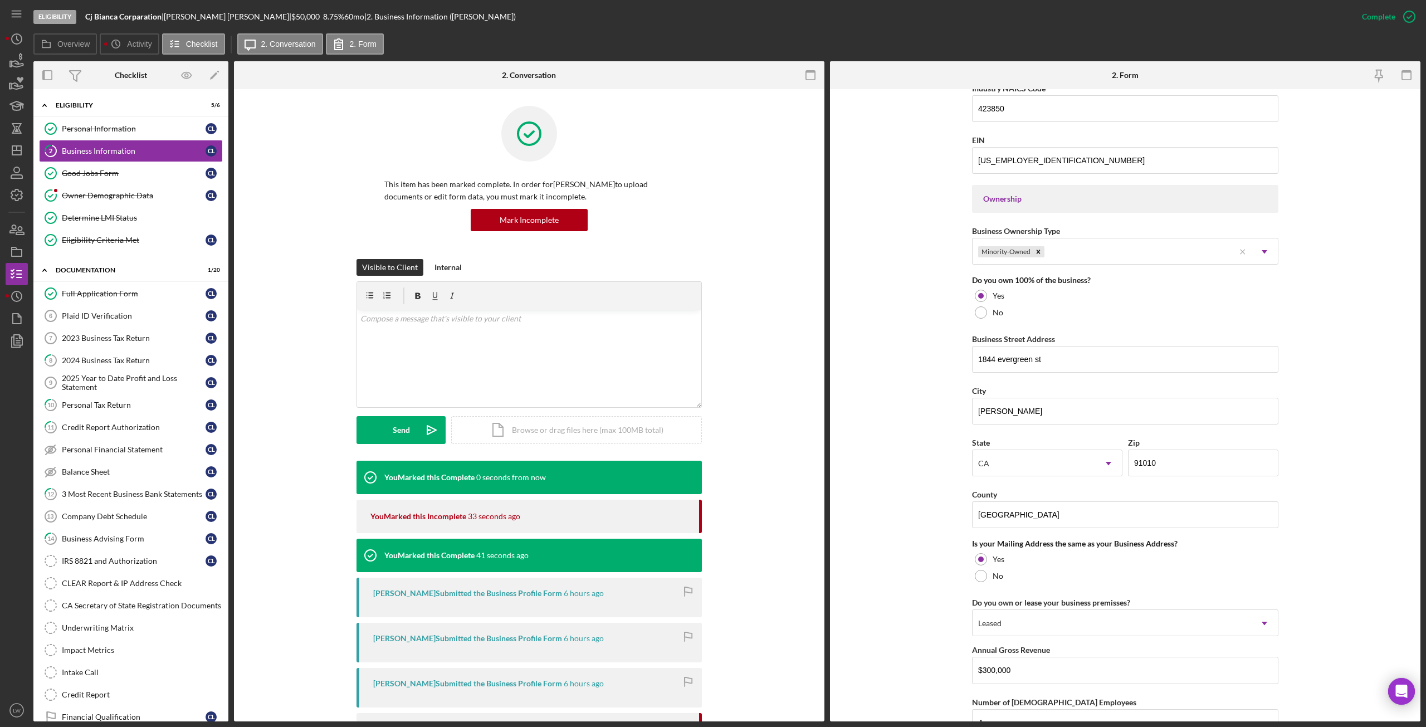
scroll to position [208, 0]
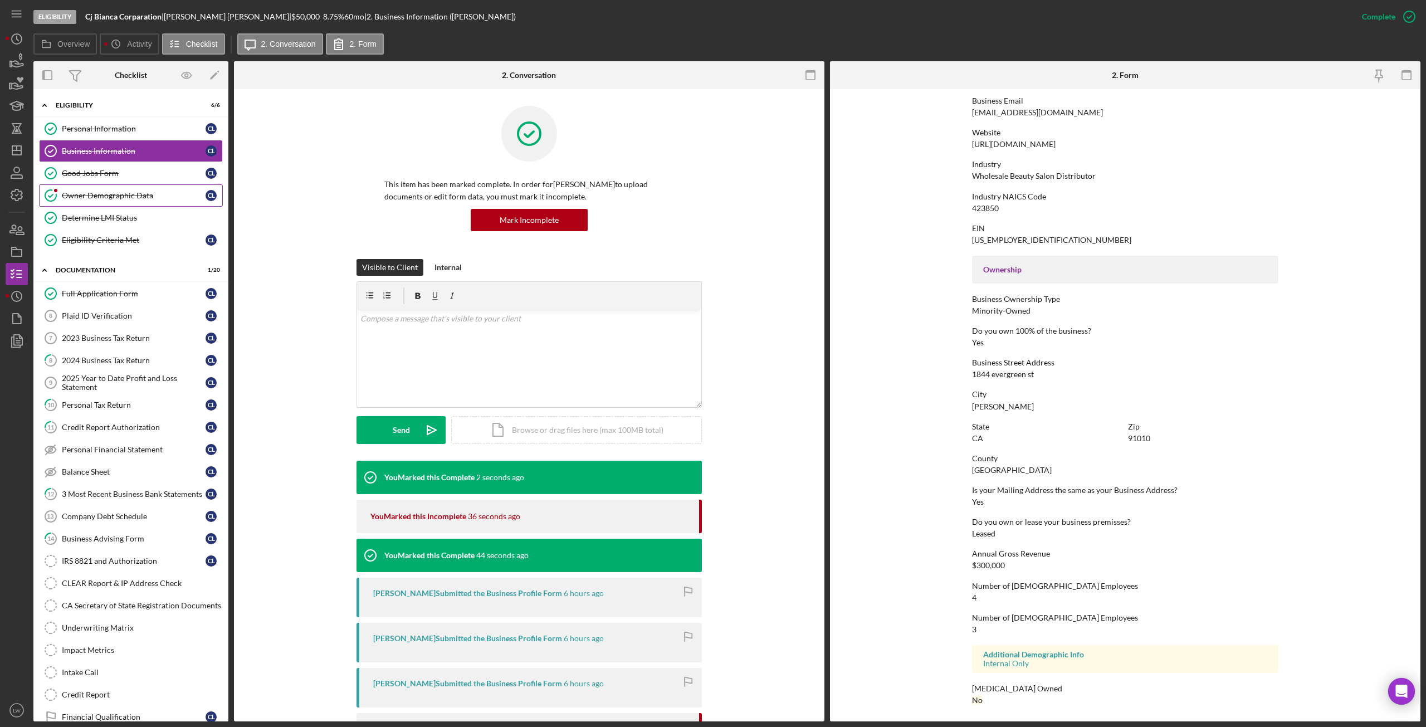
click at [77, 188] on link "Owner Demographic Data Owner Demographic Data C L" at bounding box center [131, 195] width 184 height 22
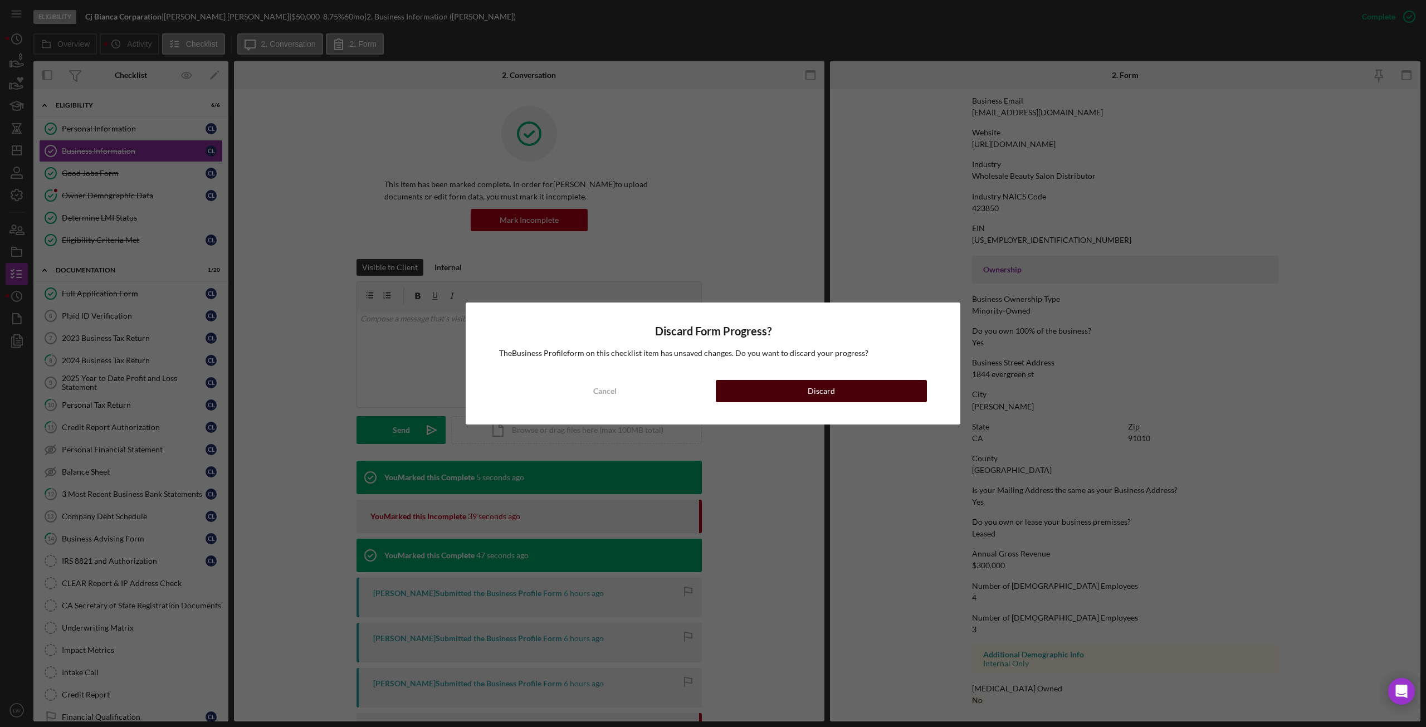
click at [778, 395] on button "Discard" at bounding box center [821, 391] width 211 height 22
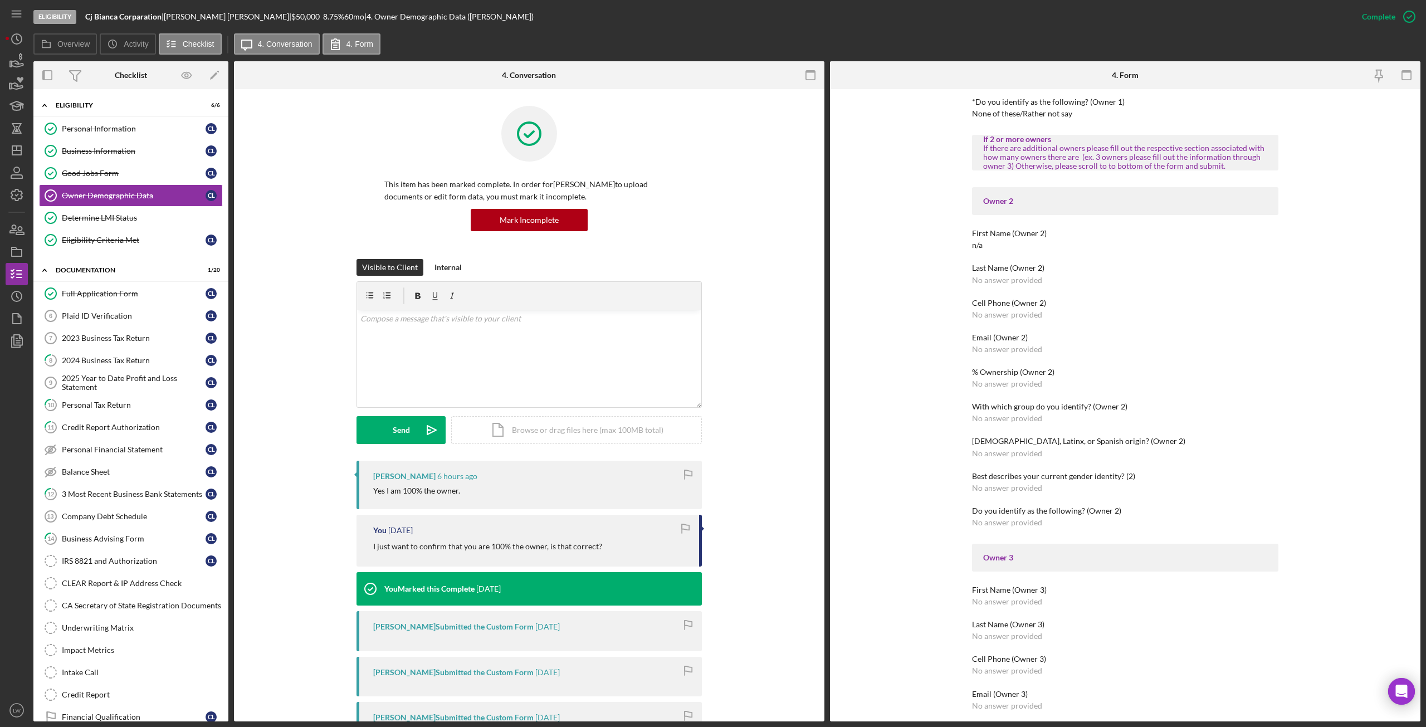
scroll to position [216, 0]
